Goal: Task Accomplishment & Management: Manage account settings

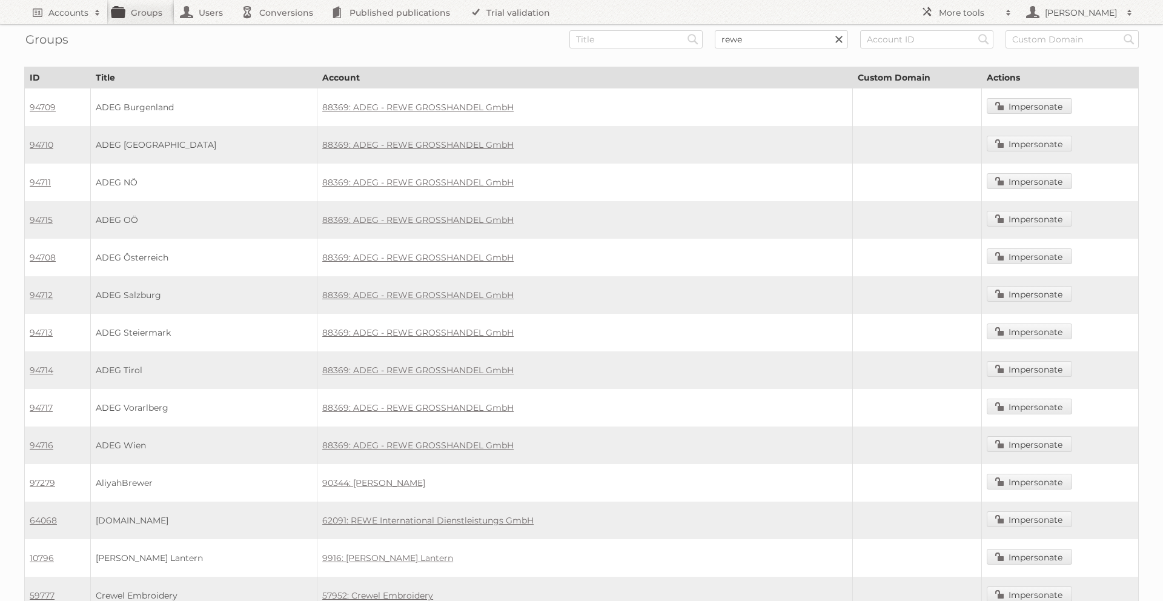
scroll to position [715, 0]
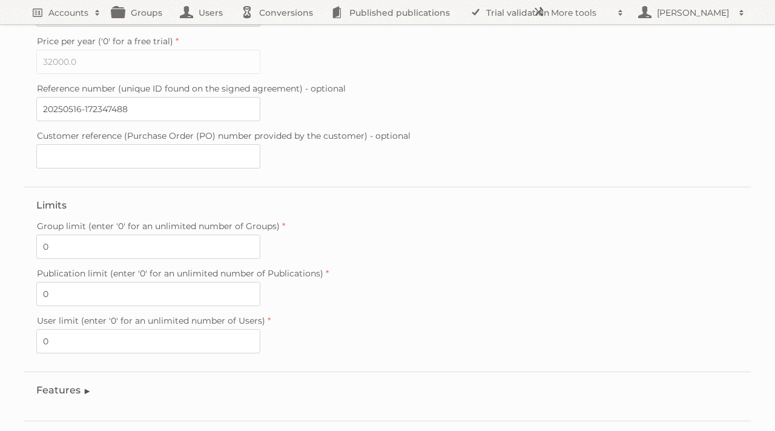
scroll to position [343, 0]
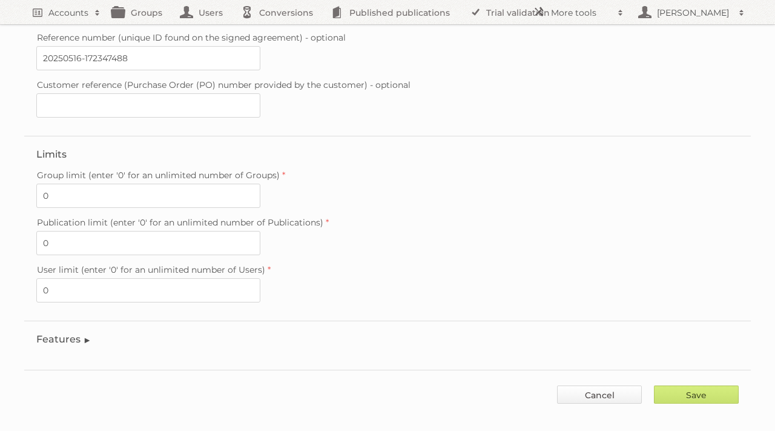
click at [588, 385] on link "Cancel" at bounding box center [599, 394] width 85 height 18
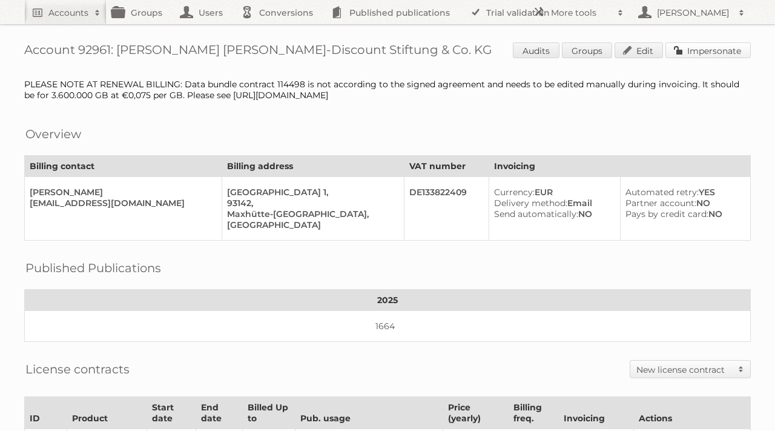
click at [702, 52] on link "Impersonate" at bounding box center [707, 50] width 85 height 16
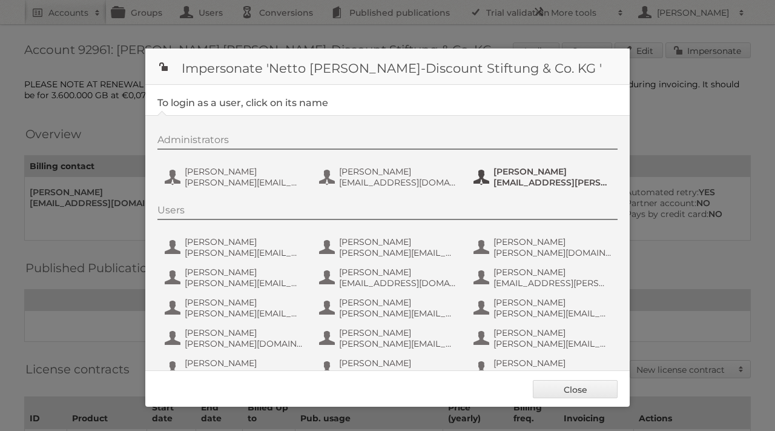
click at [530, 175] on span "[PERSON_NAME]" at bounding box center [551, 171] width 117 height 11
